Goal: Communication & Community: Connect with others

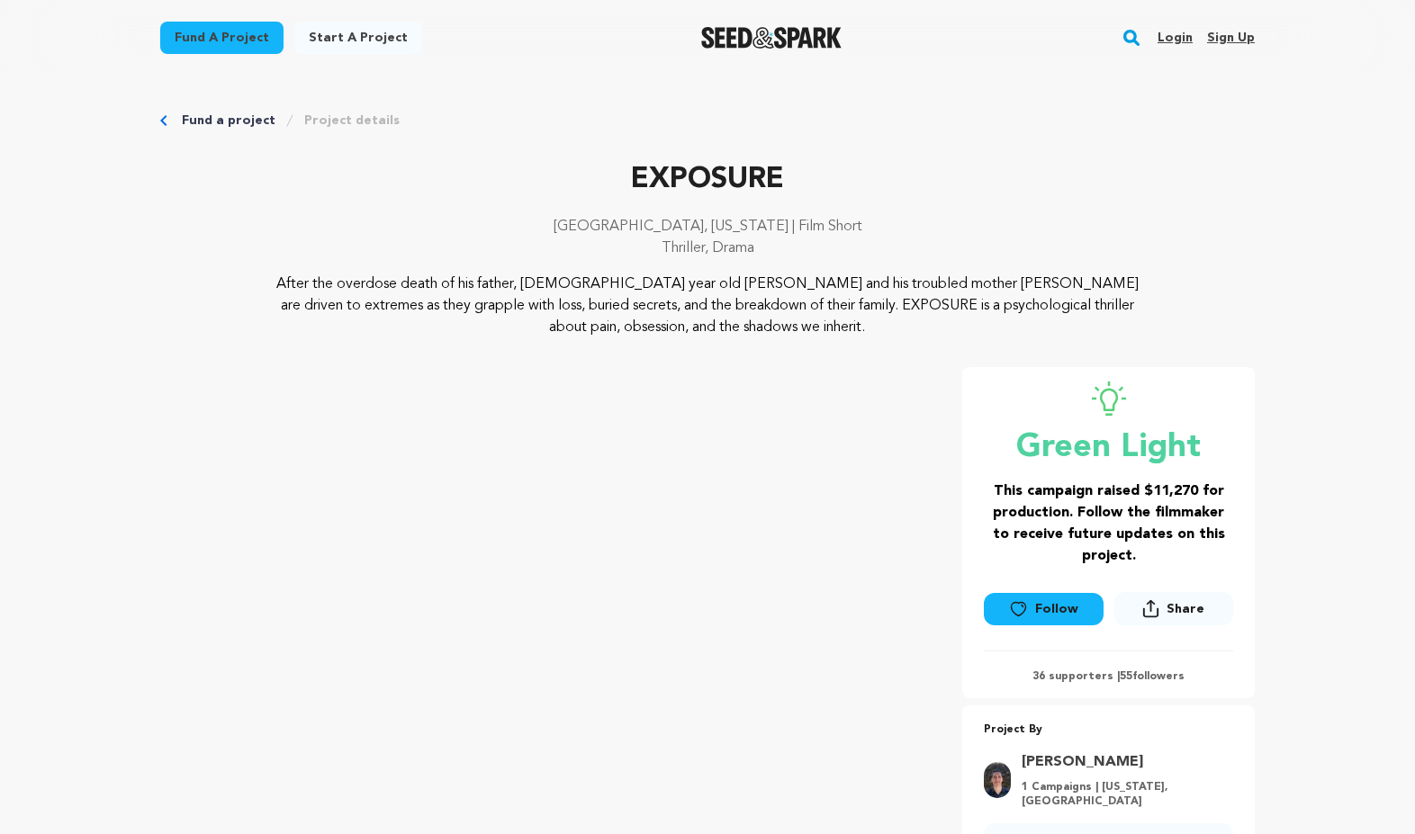
click at [1191, 35] on link "Login" at bounding box center [1175, 37] width 35 height 29
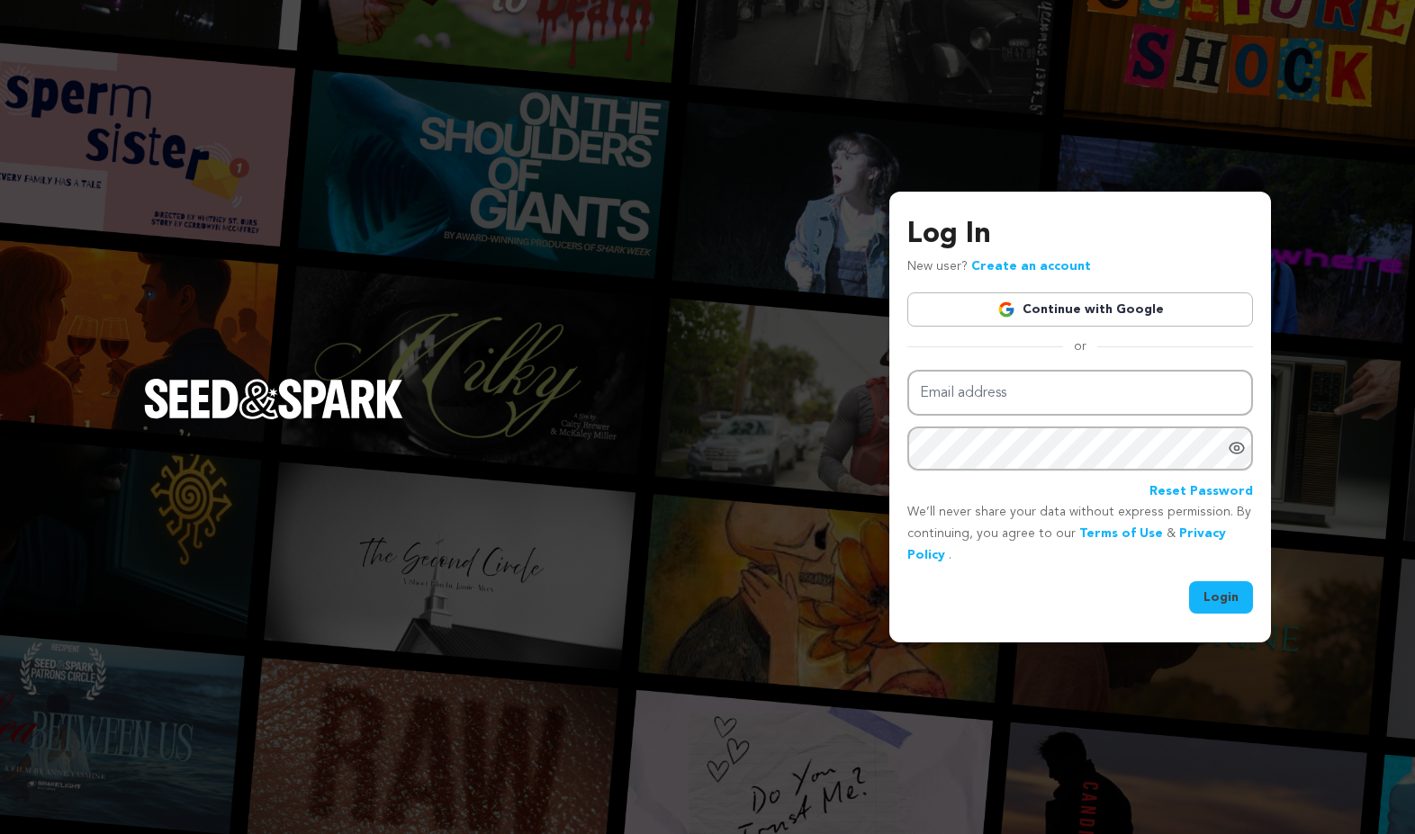
click at [1077, 289] on div "Log In New user? Create an account Continue with Google or Email address Passwo…" at bounding box center [1080, 413] width 346 height 401
click at [1079, 296] on link "Continue with Google" at bounding box center [1080, 310] width 346 height 34
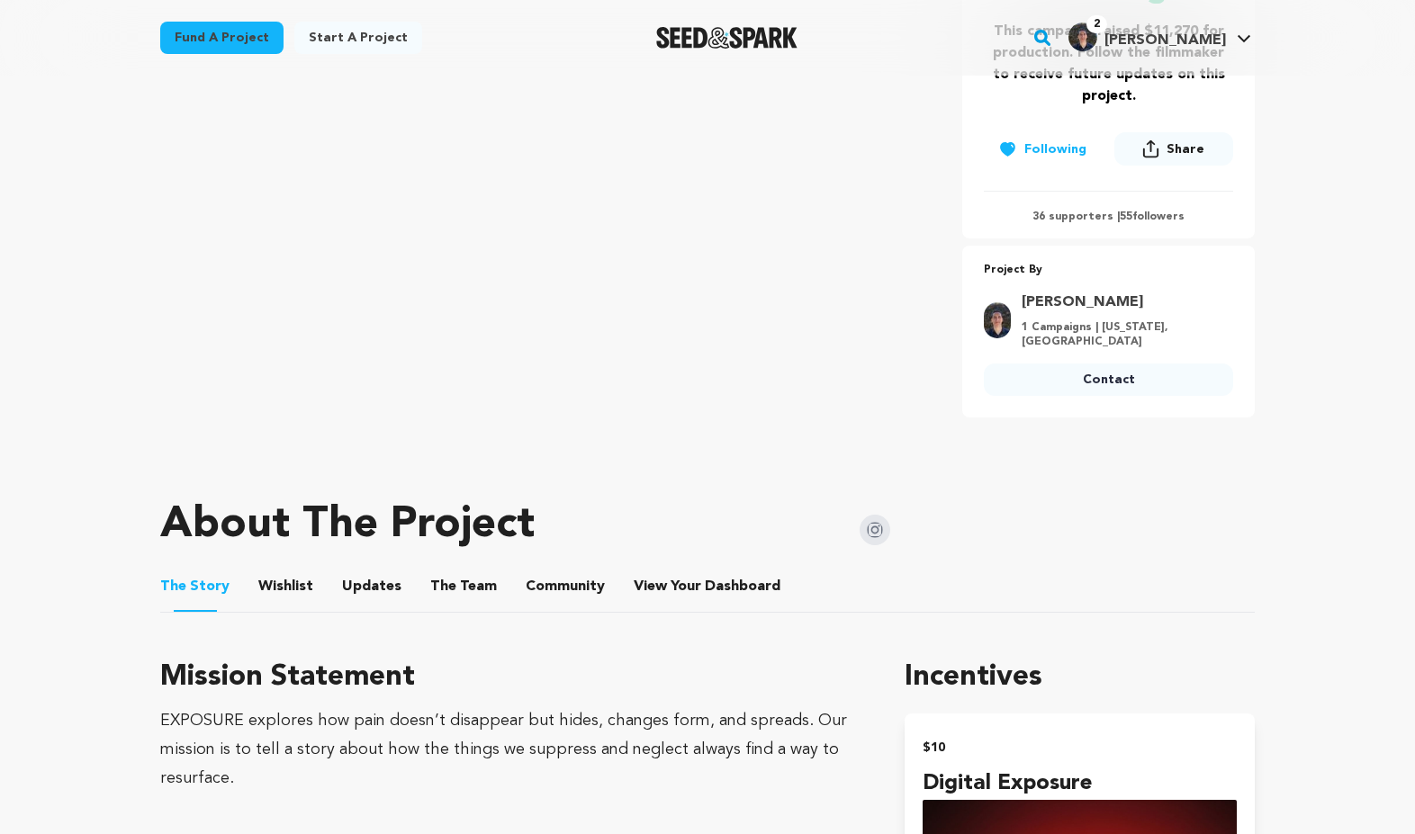
scroll to position [664, 0]
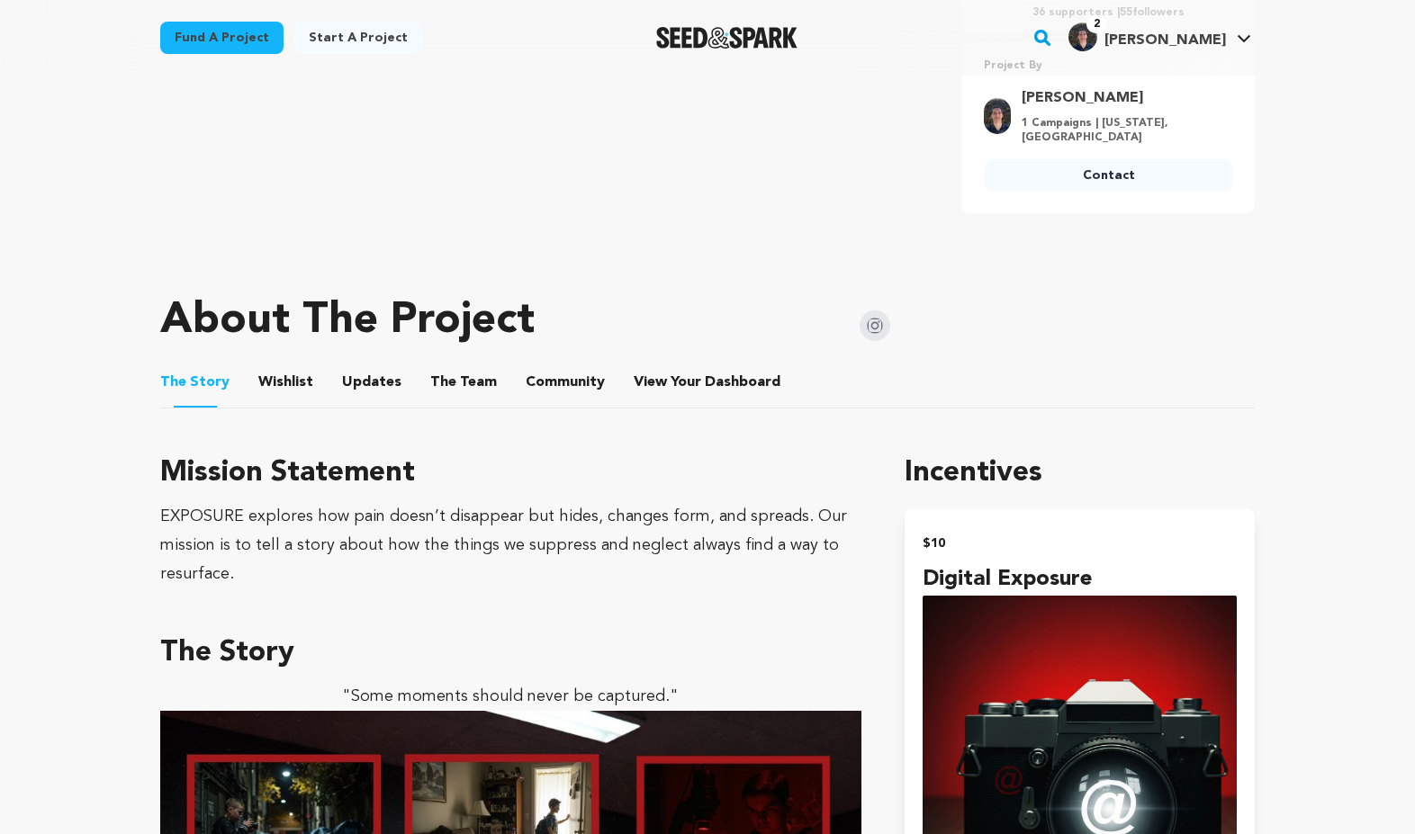
click at [653, 373] on button "View Your Dashboard" at bounding box center [655, 386] width 43 height 43
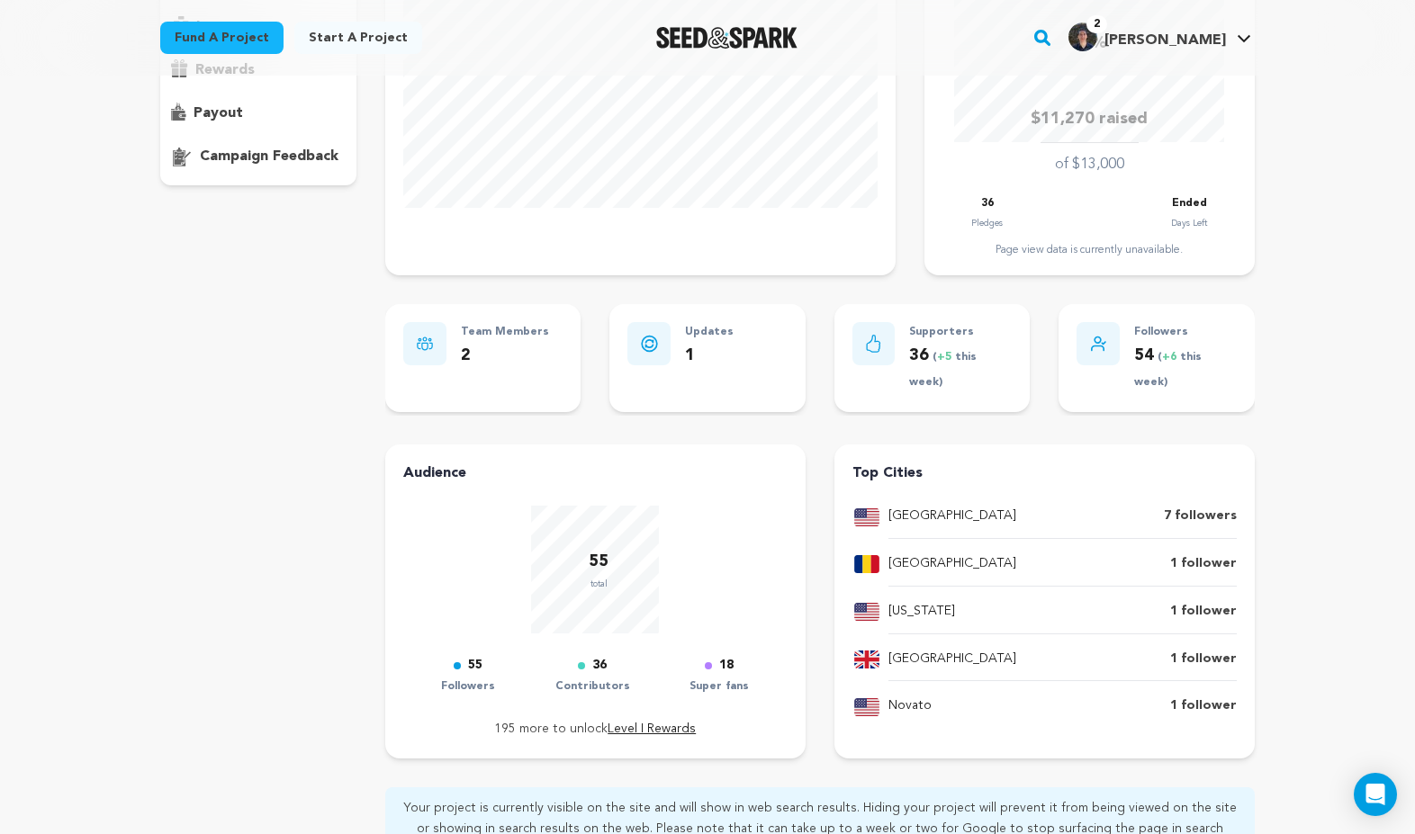
scroll to position [27, 0]
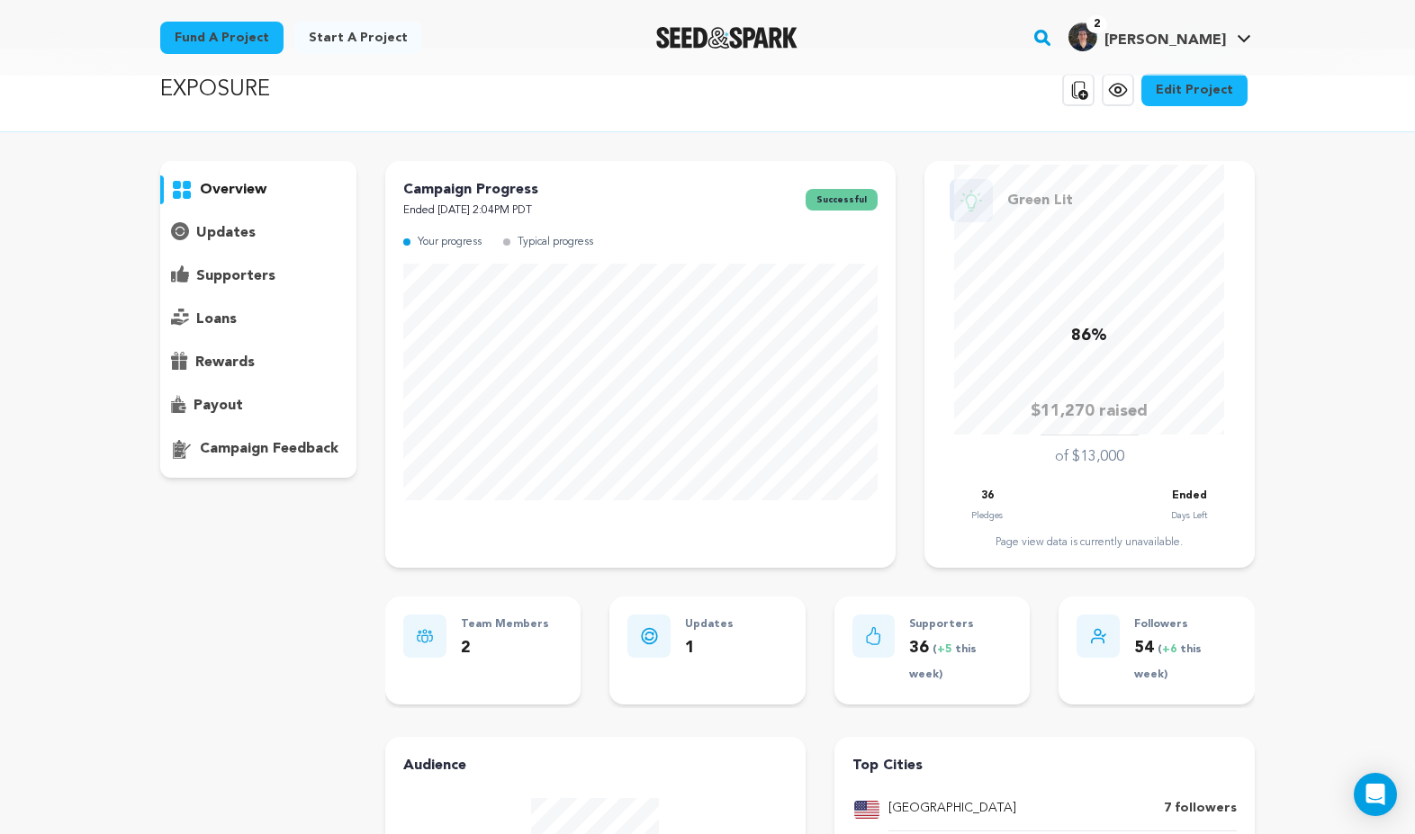
click at [230, 271] on p "supporters" at bounding box center [235, 277] width 79 height 22
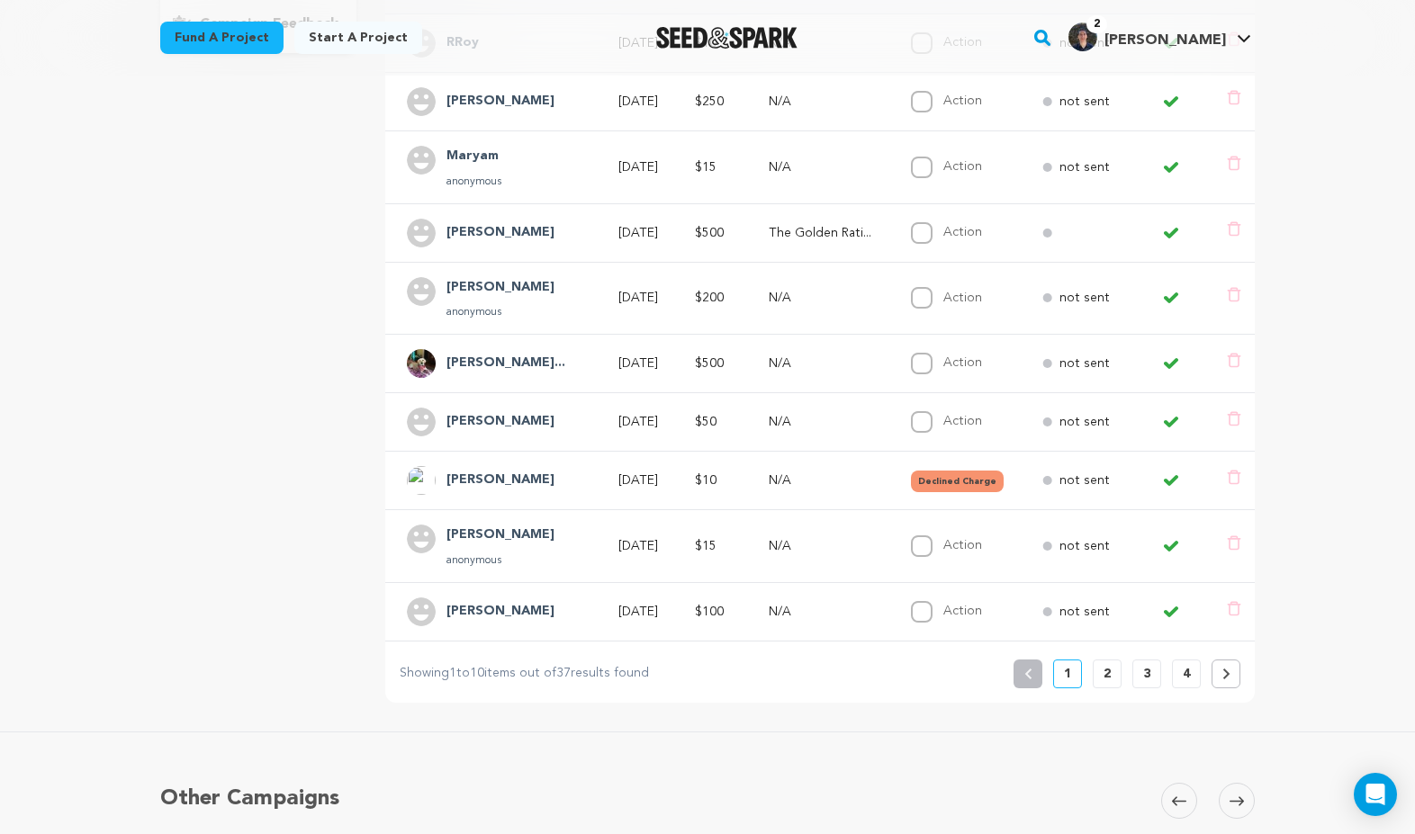
scroll to position [446, 0]
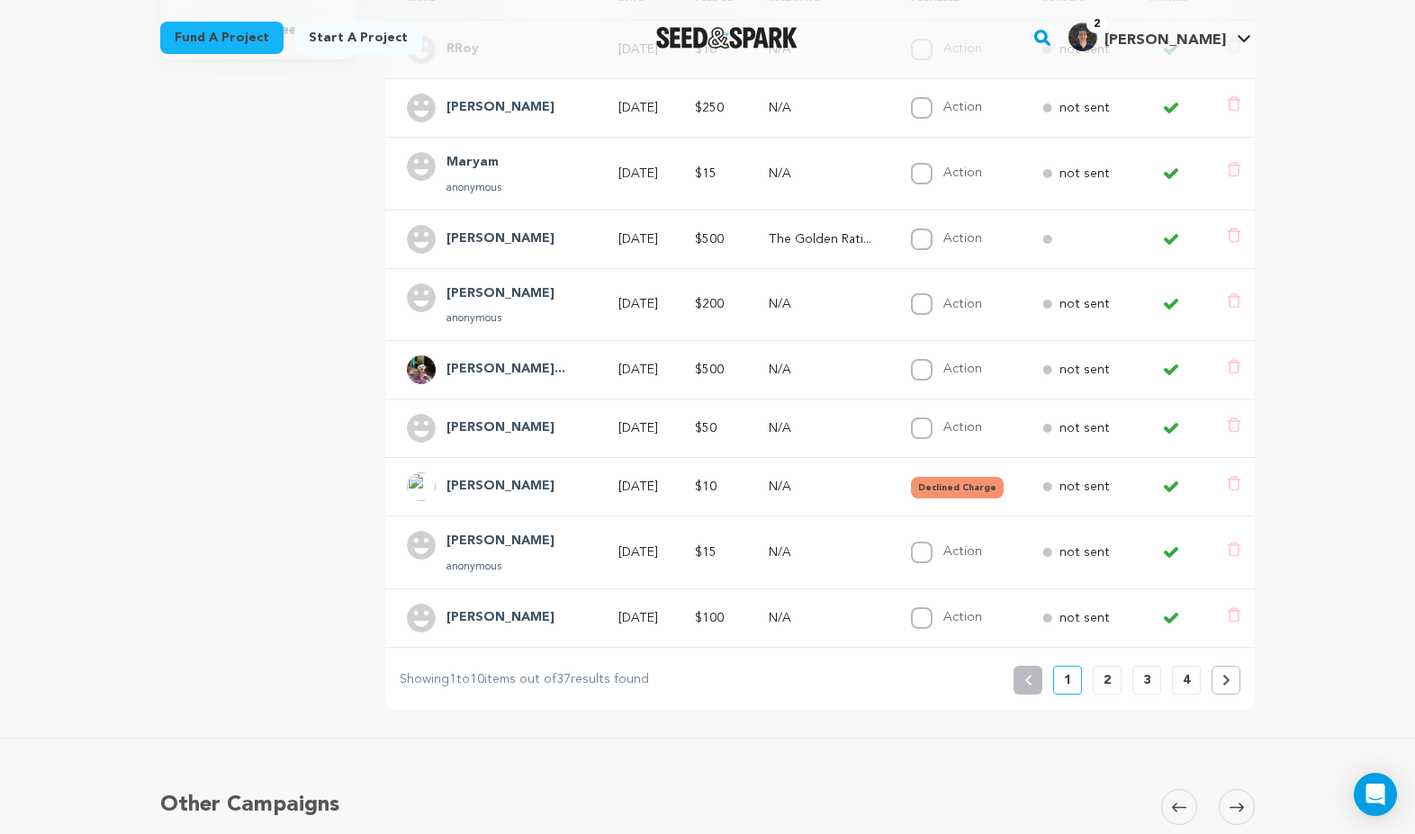
click at [1110, 679] on p "2" at bounding box center [1107, 680] width 7 height 18
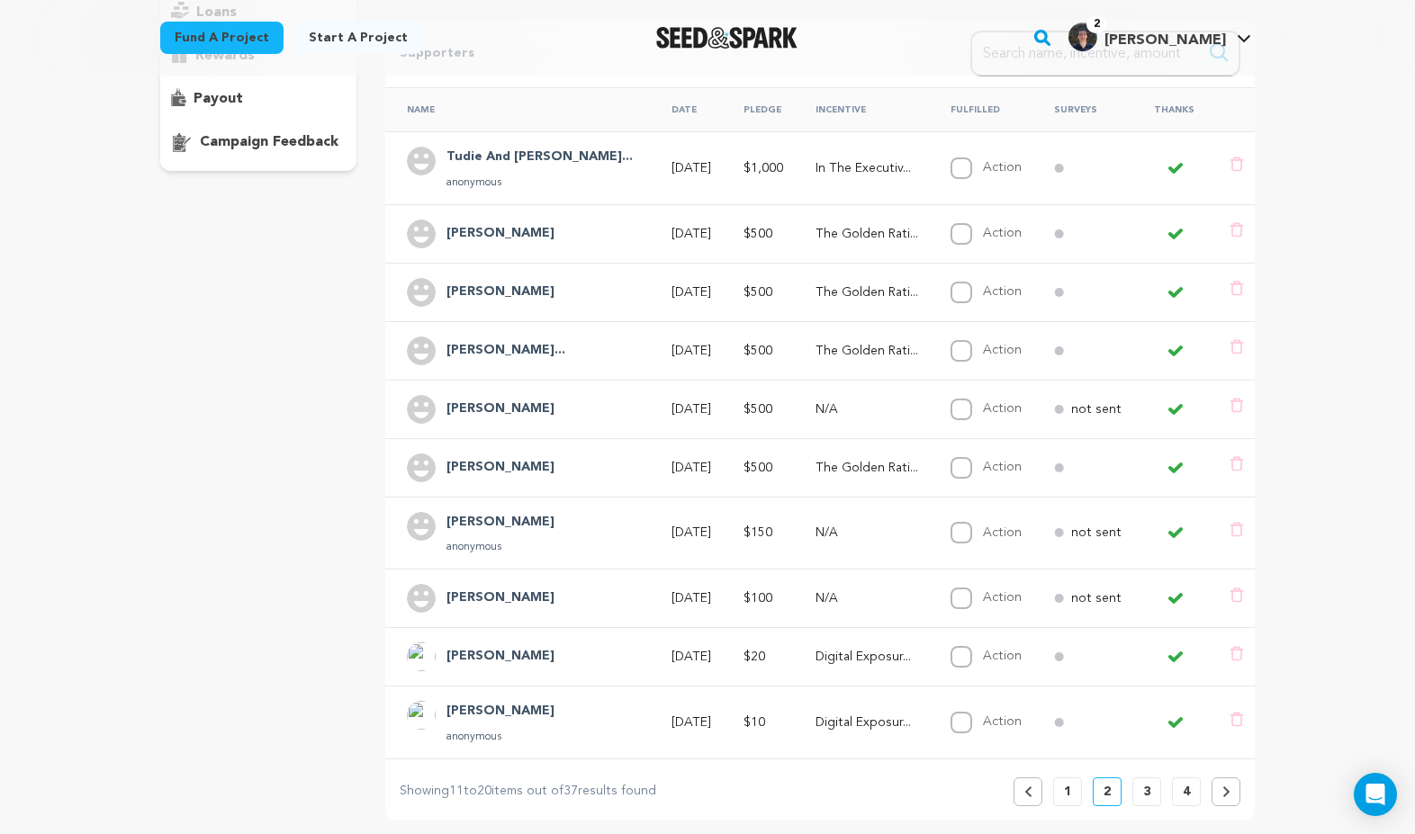
scroll to position [349, 0]
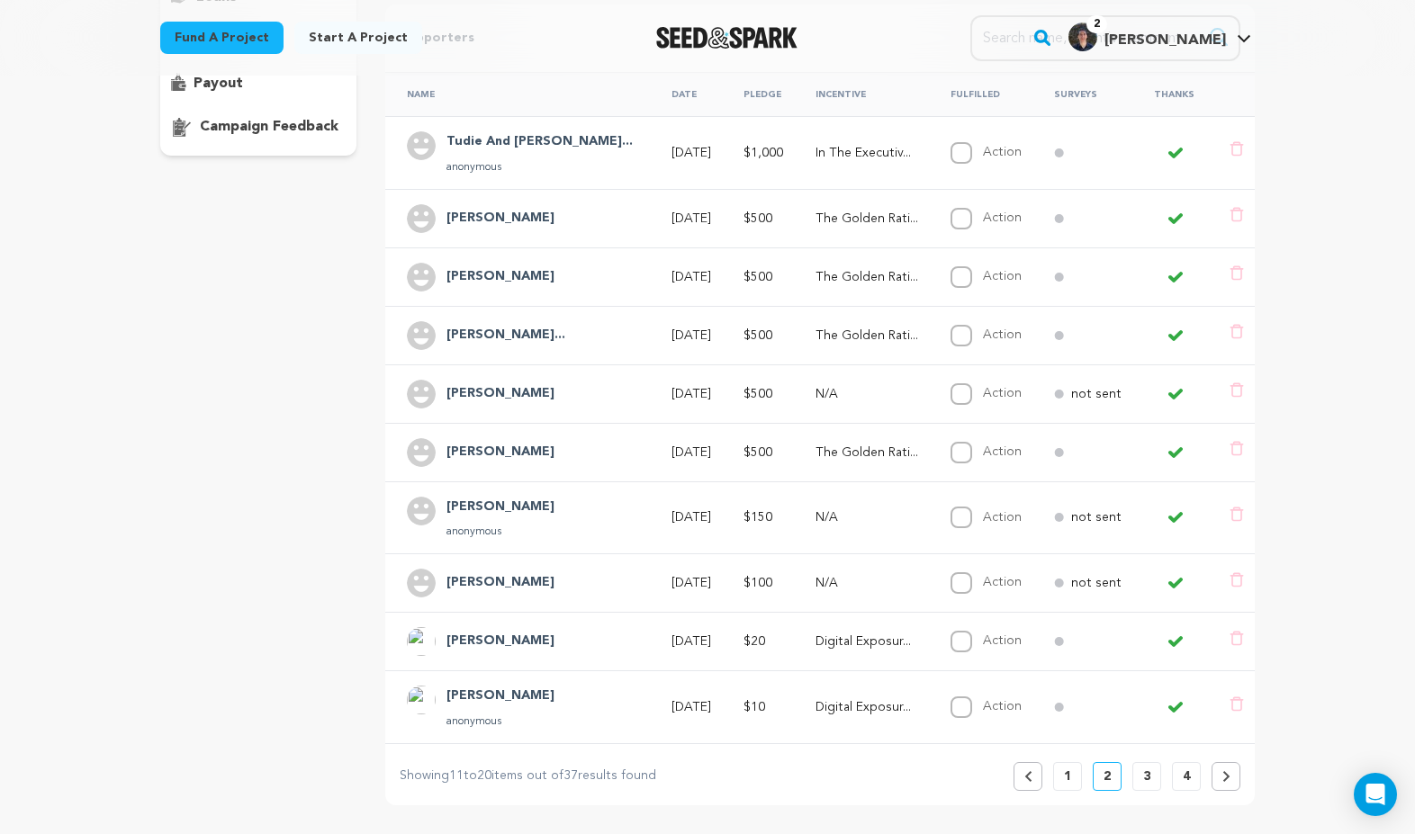
click at [1141, 779] on button "3" at bounding box center [1146, 776] width 29 height 29
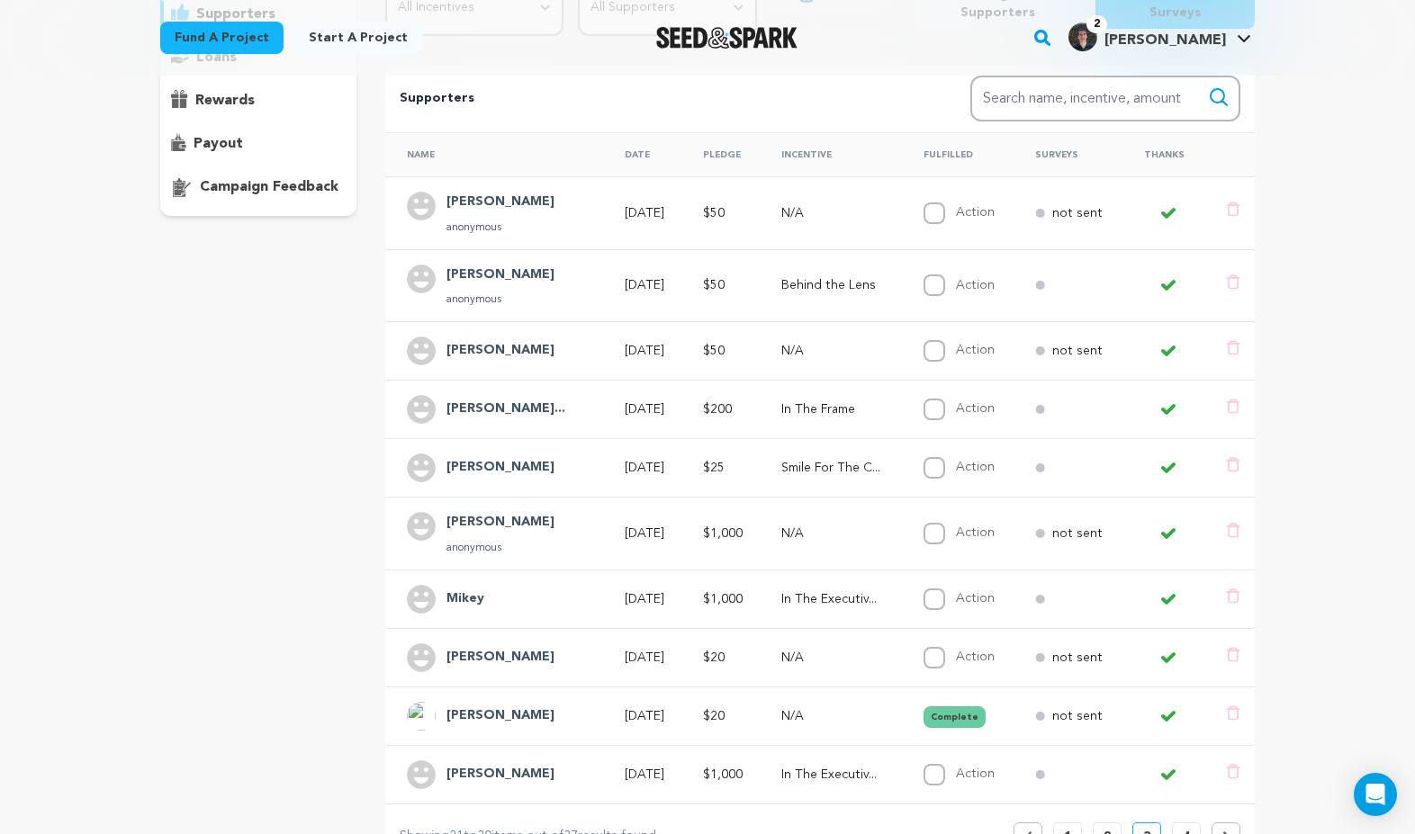
scroll to position [308, 0]
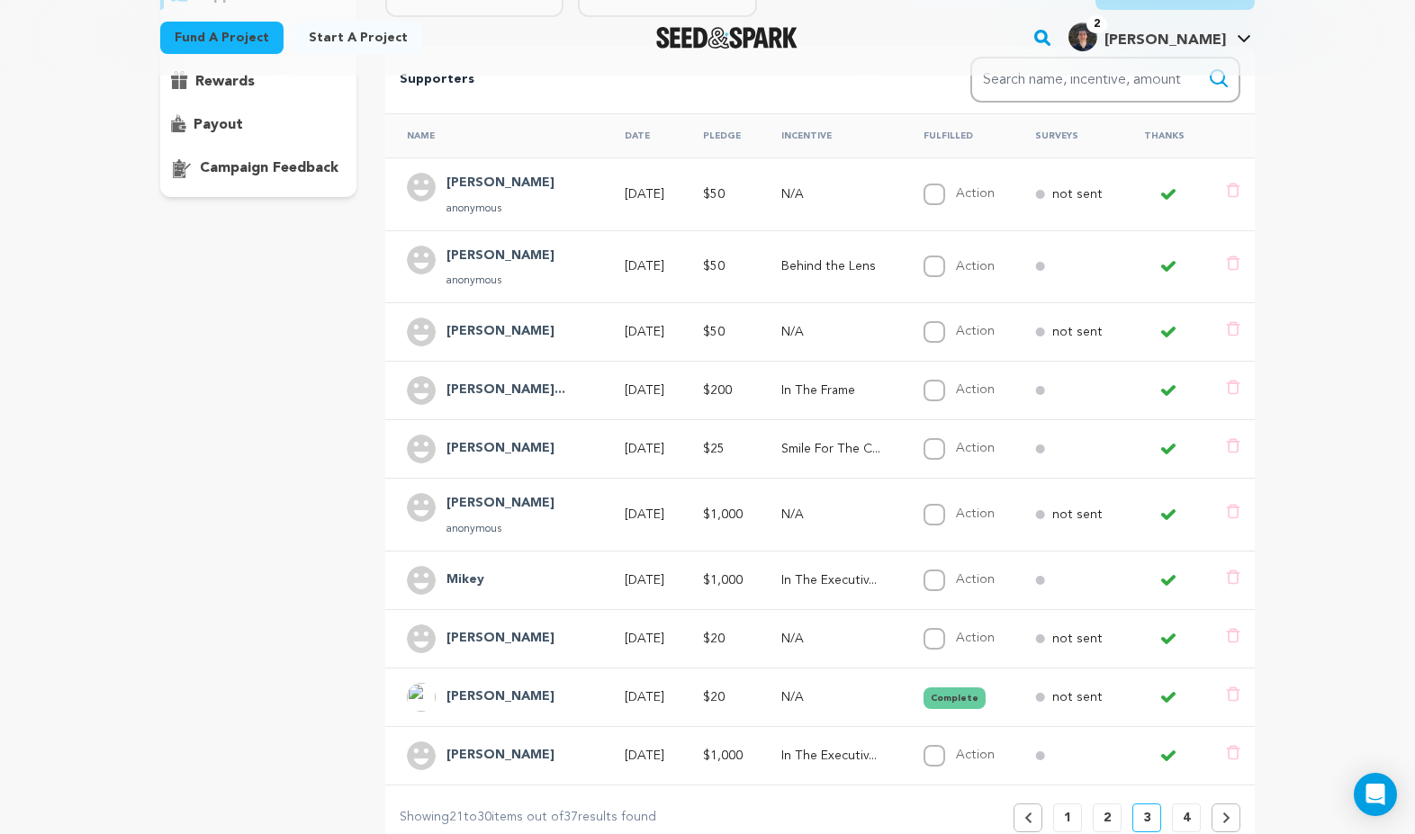
click at [1179, 810] on button "4" at bounding box center [1186, 818] width 29 height 29
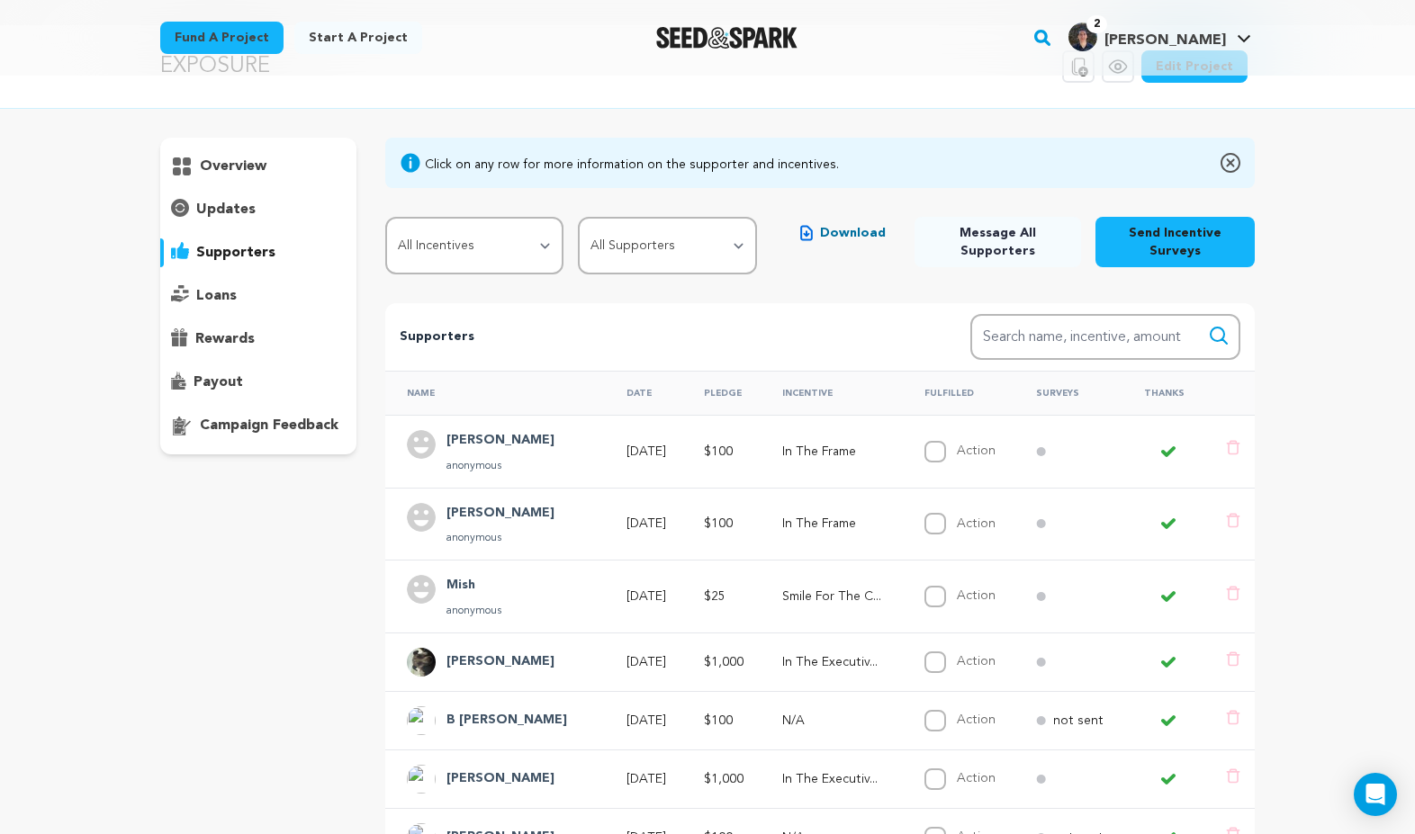
scroll to position [160, 0]
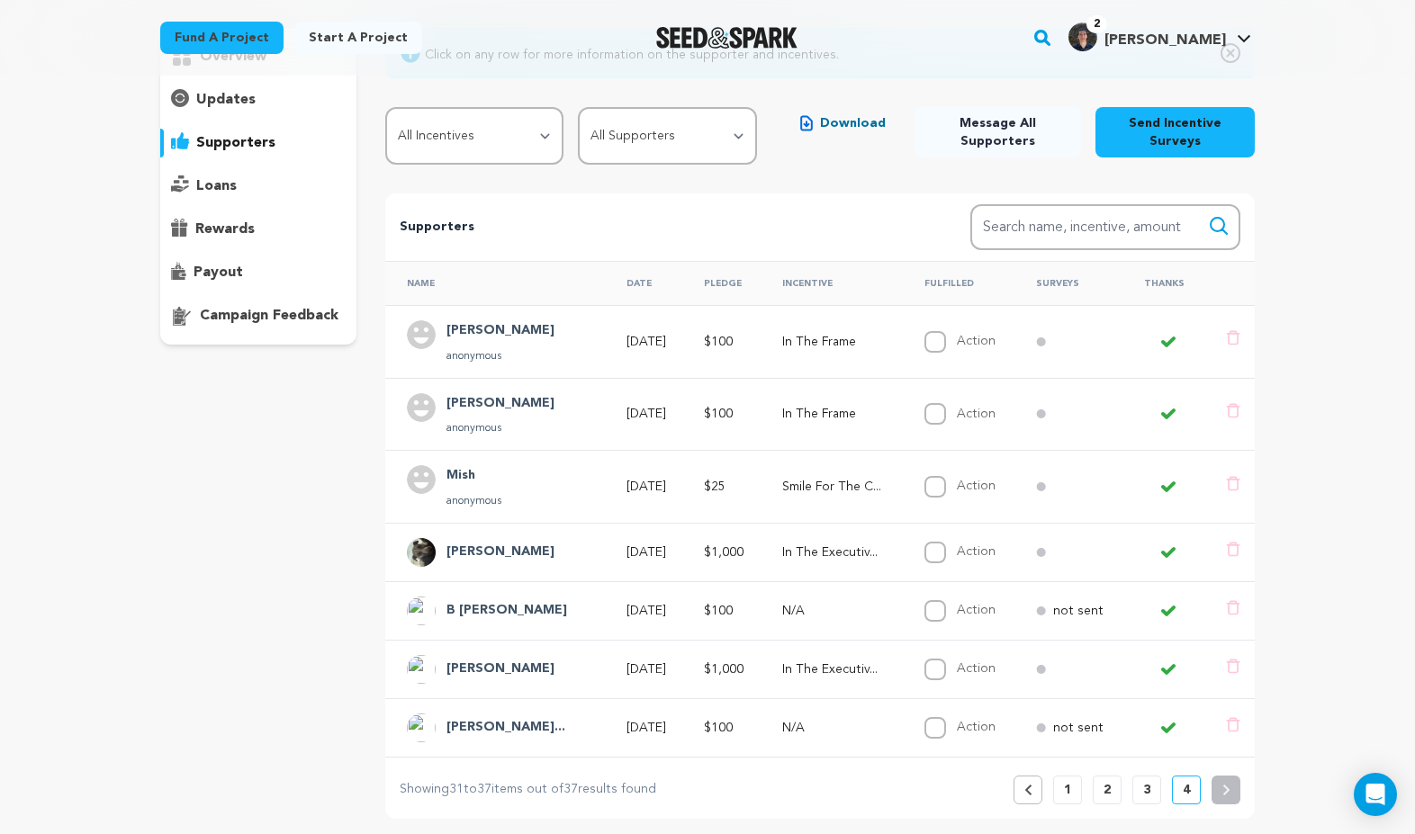
click at [1069, 789] on p "1" at bounding box center [1067, 790] width 7 height 18
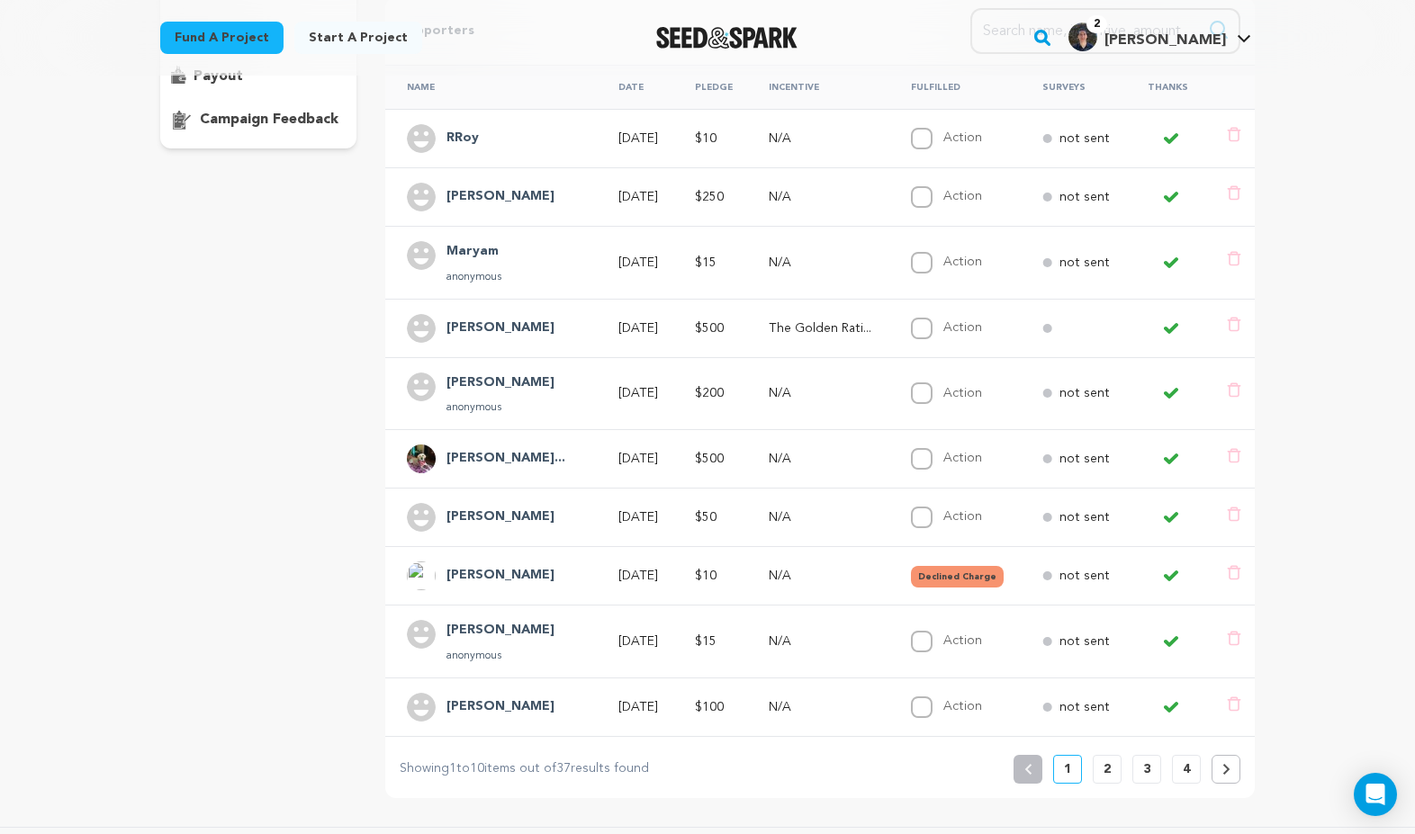
scroll to position [358, 0]
click at [1181, 763] on button "4" at bounding box center [1186, 767] width 29 height 29
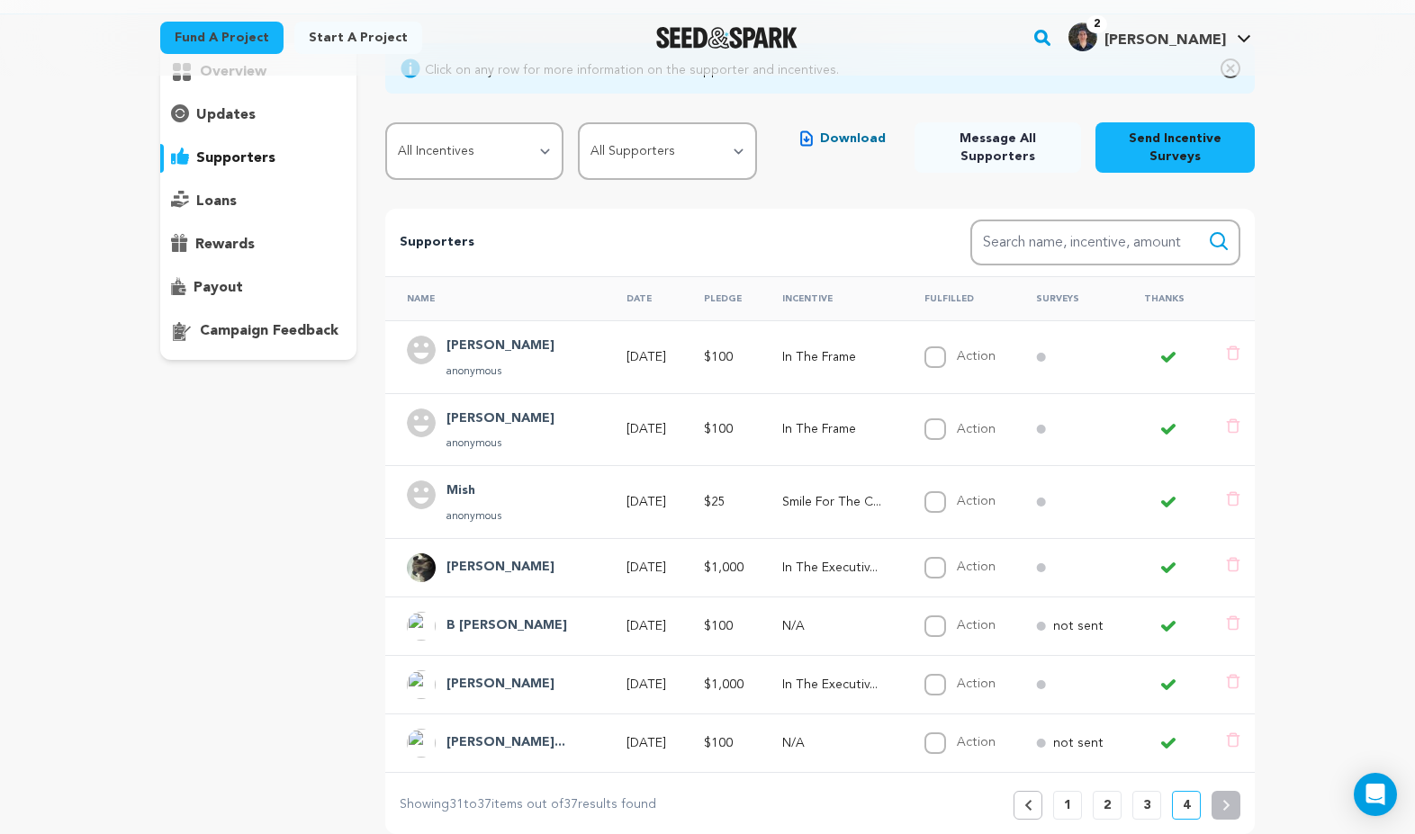
scroll to position [160, 0]
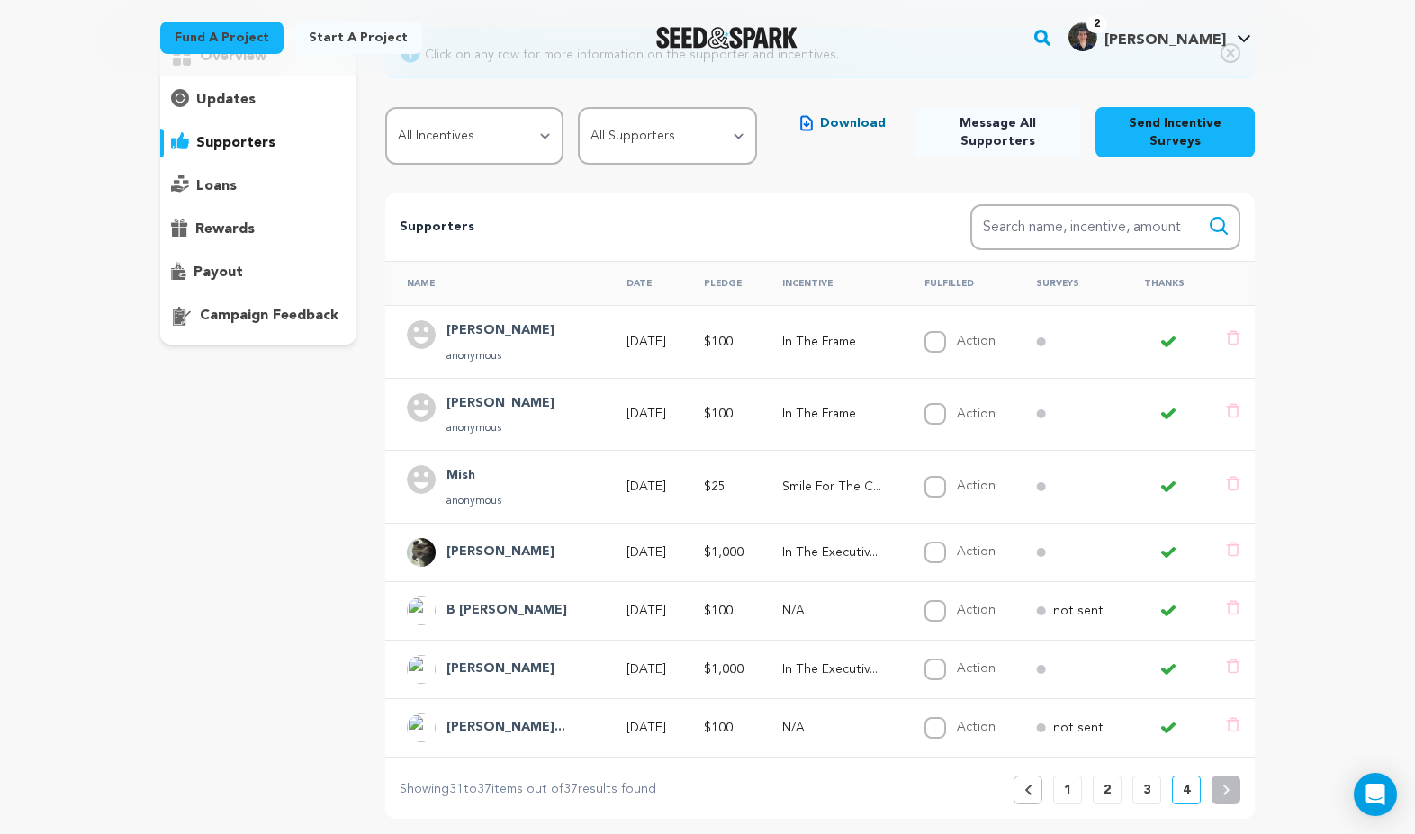
click at [1143, 791] on p "3" at bounding box center [1146, 790] width 7 height 18
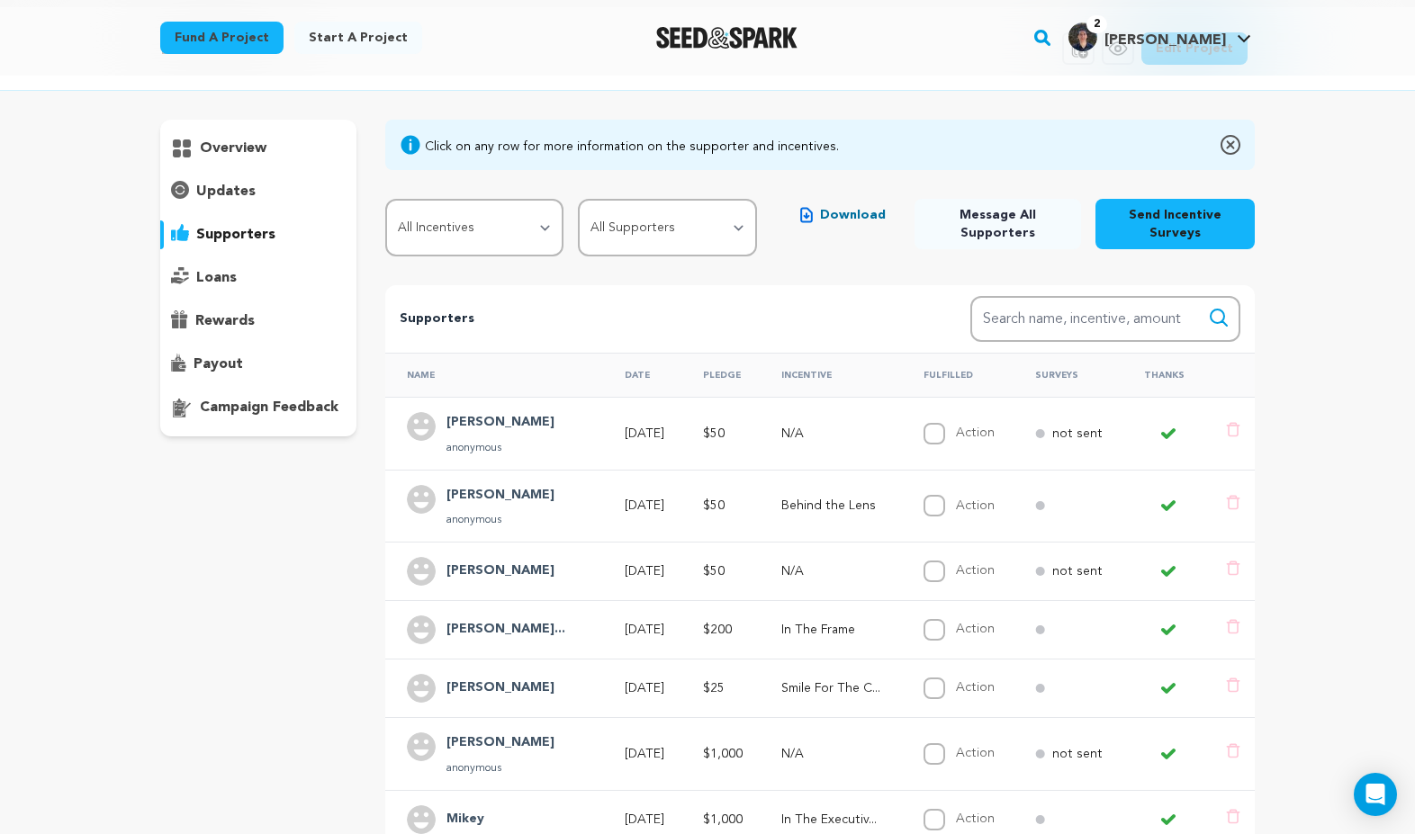
scroll to position [61, 0]
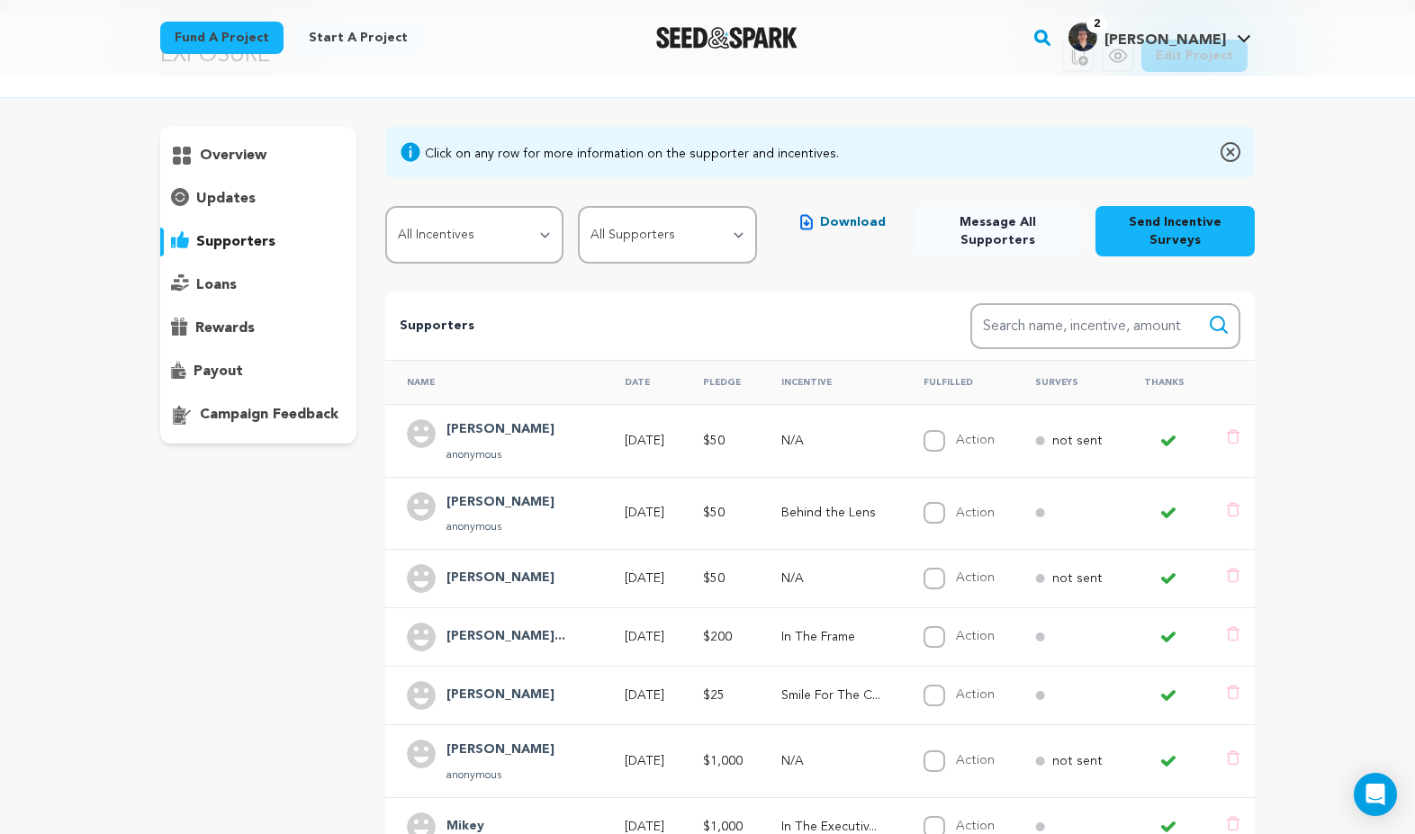
click at [1097, 31] on img "Daniel J.'s Profile" at bounding box center [1082, 37] width 29 height 29
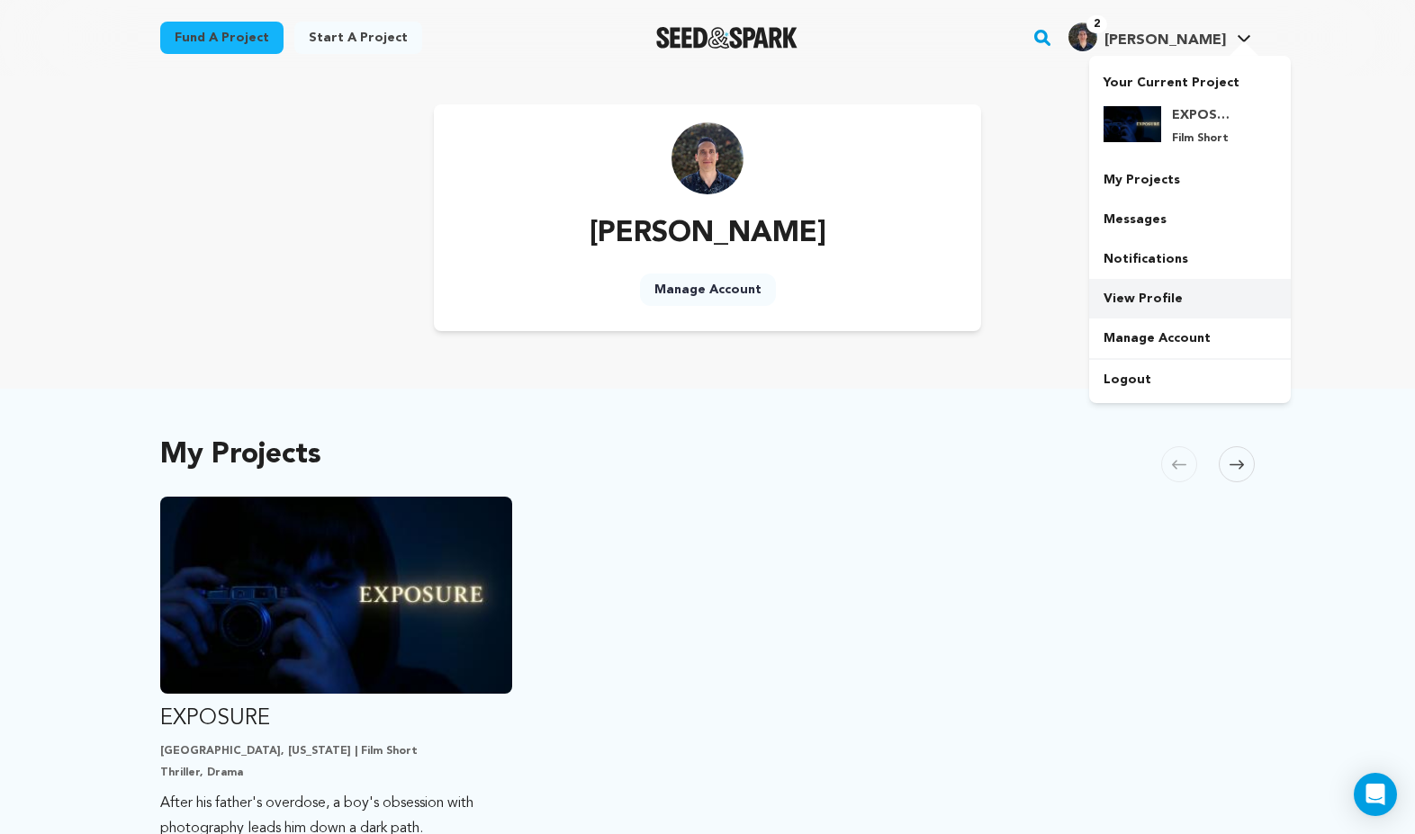
click at [1149, 296] on link "View Profile" at bounding box center [1190, 299] width 202 height 40
click at [1140, 218] on link "Messages" at bounding box center [1190, 220] width 202 height 40
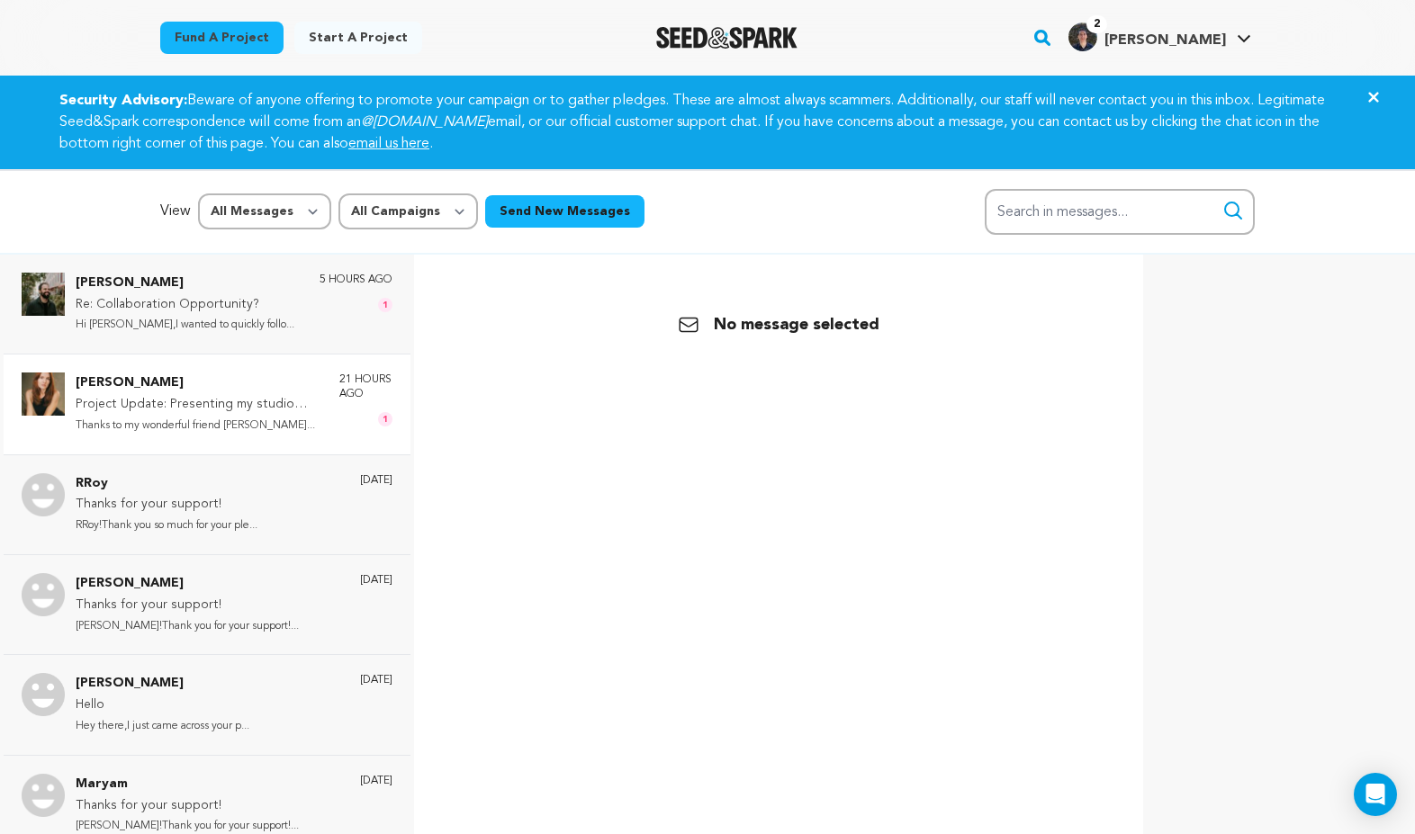
click at [277, 387] on p "[PERSON_NAME]" at bounding box center [199, 384] width 246 height 22
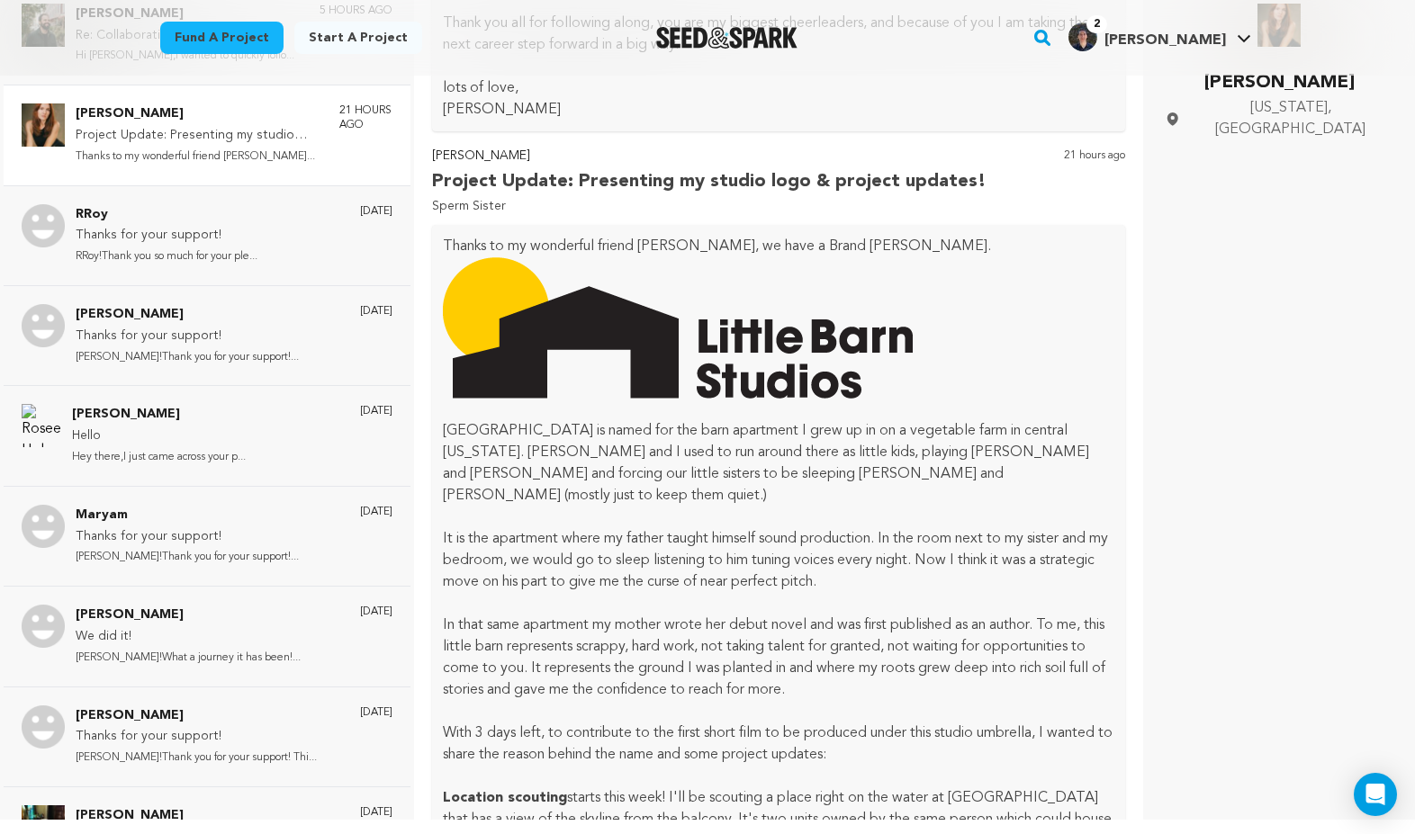
scroll to position [1345, 0]
